Goal: Transaction & Acquisition: Purchase product/service

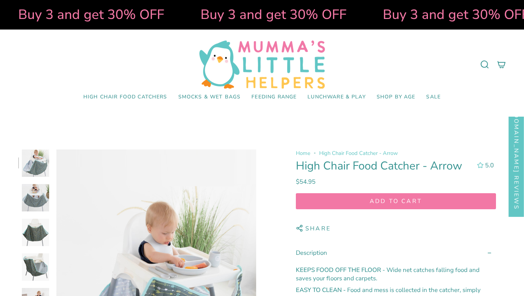
select select "pictures-first"
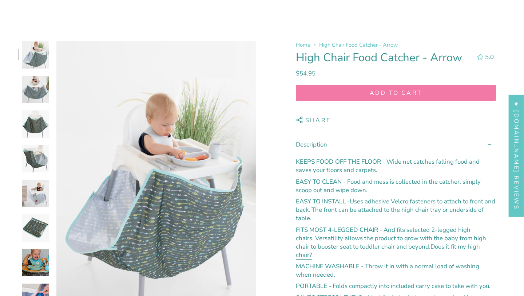
scroll to position [108, 0]
click at [36, 202] on img at bounding box center [35, 193] width 27 height 27
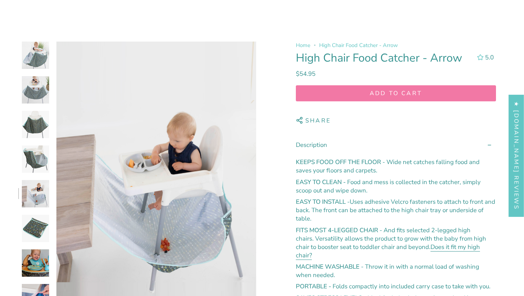
click at [36, 255] on img at bounding box center [35, 262] width 27 height 27
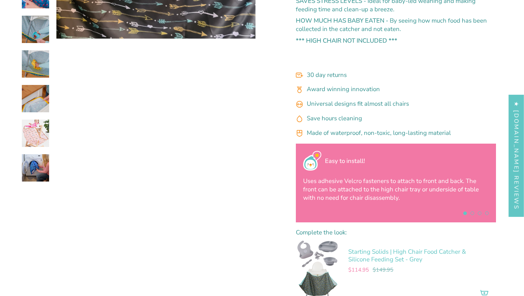
scroll to position [404, 0]
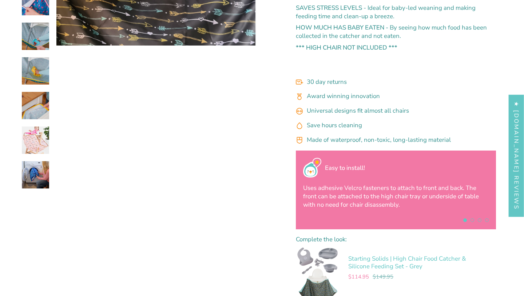
click at [39, 182] on img at bounding box center [35, 174] width 27 height 27
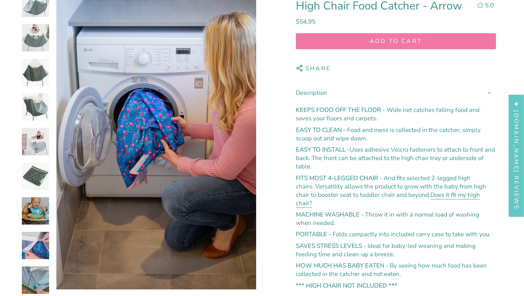
scroll to position [147, 0]
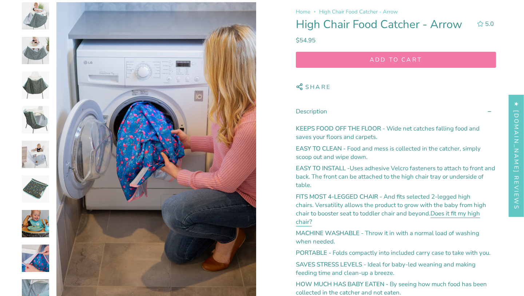
click at [36, 255] on img at bounding box center [35, 257] width 27 height 27
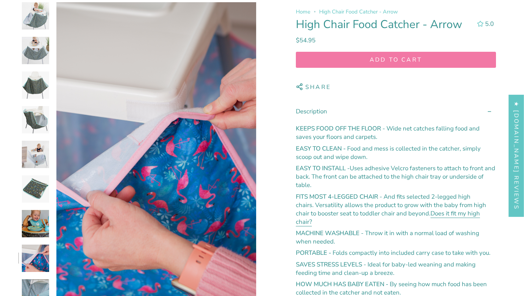
click at [36, 185] on img at bounding box center [35, 188] width 27 height 27
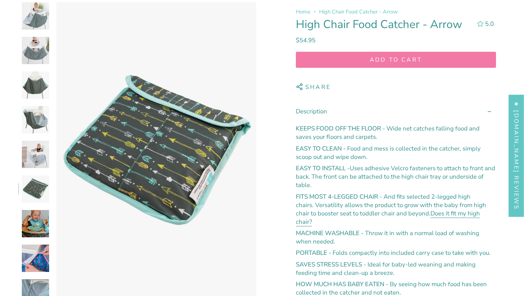
click at [40, 153] on img at bounding box center [35, 154] width 27 height 27
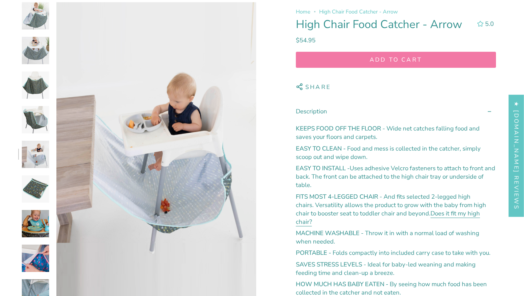
click at [42, 131] on img at bounding box center [35, 119] width 27 height 27
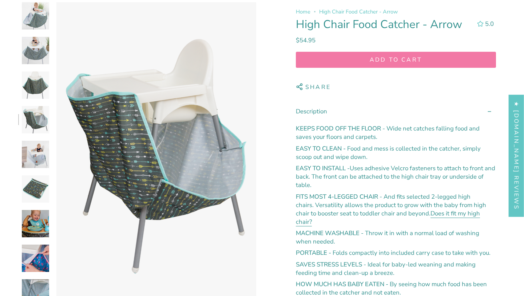
click at [40, 87] on img at bounding box center [35, 84] width 27 height 27
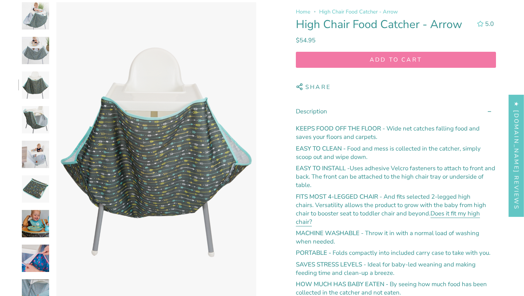
click at [40, 64] on div at bounding box center [33, 285] width 31 height 566
click at [44, 16] on img at bounding box center [35, 15] width 27 height 27
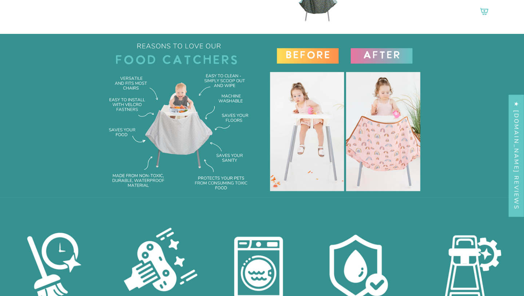
scroll to position [694, 0]
